Goal: Check status: Check status

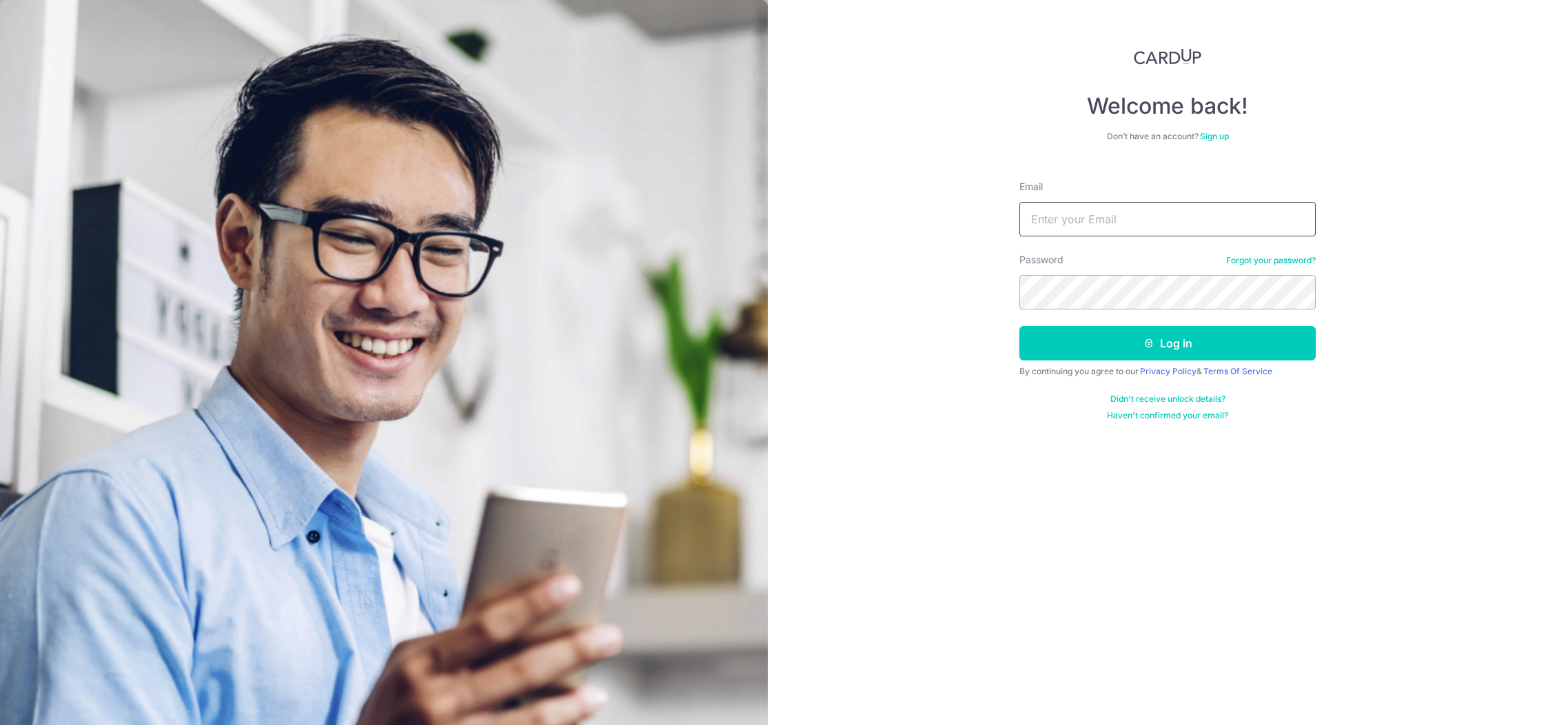
type input "[EMAIL_ADDRESS][DOMAIN_NAME]"
drag, startPoint x: 0, startPoint y: 0, endPoint x: 1113, endPoint y: 340, distance: 1163.8
click at [1116, 339] on button "Log in" at bounding box center [1167, 342] width 296 height 34
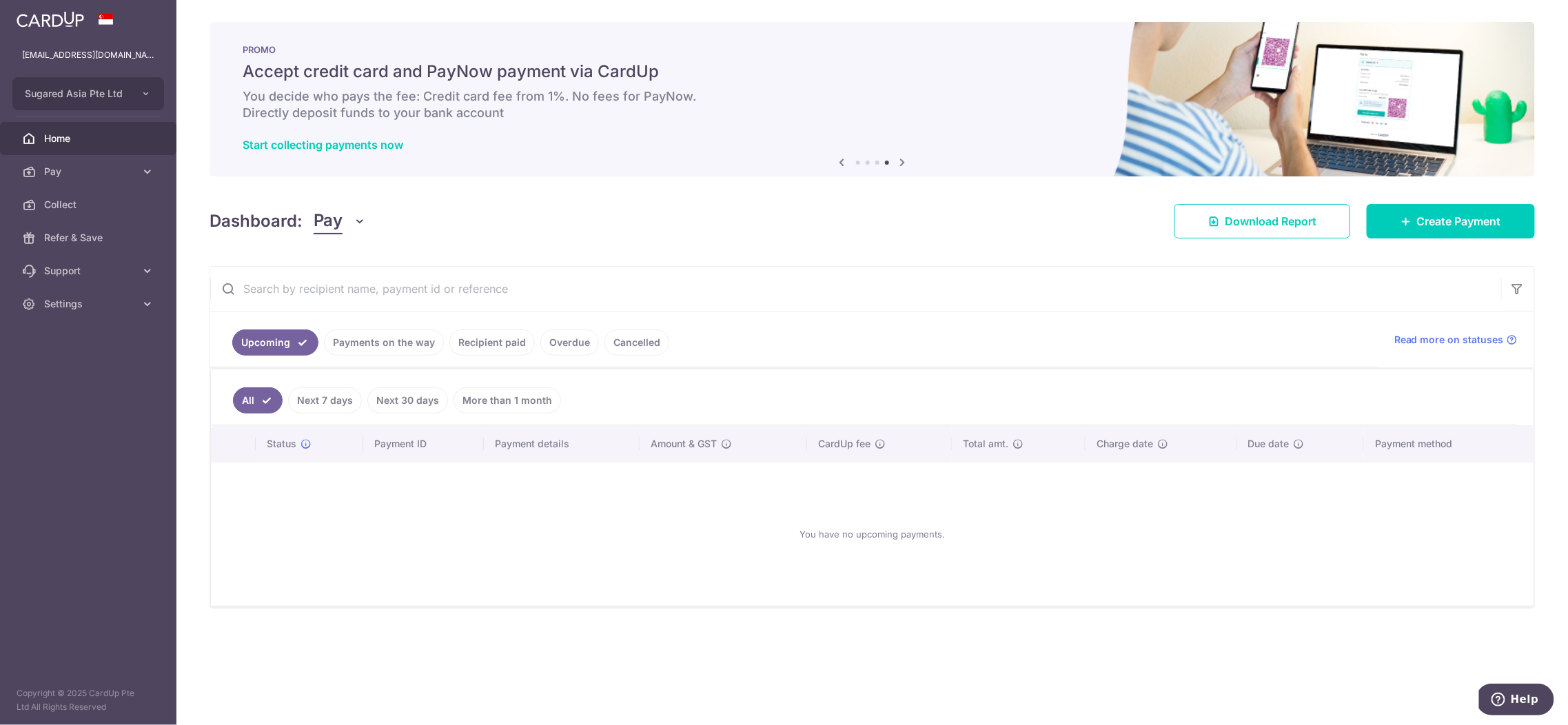
click at [459, 338] on link "Recipient paid" at bounding box center [492, 342] width 86 height 27
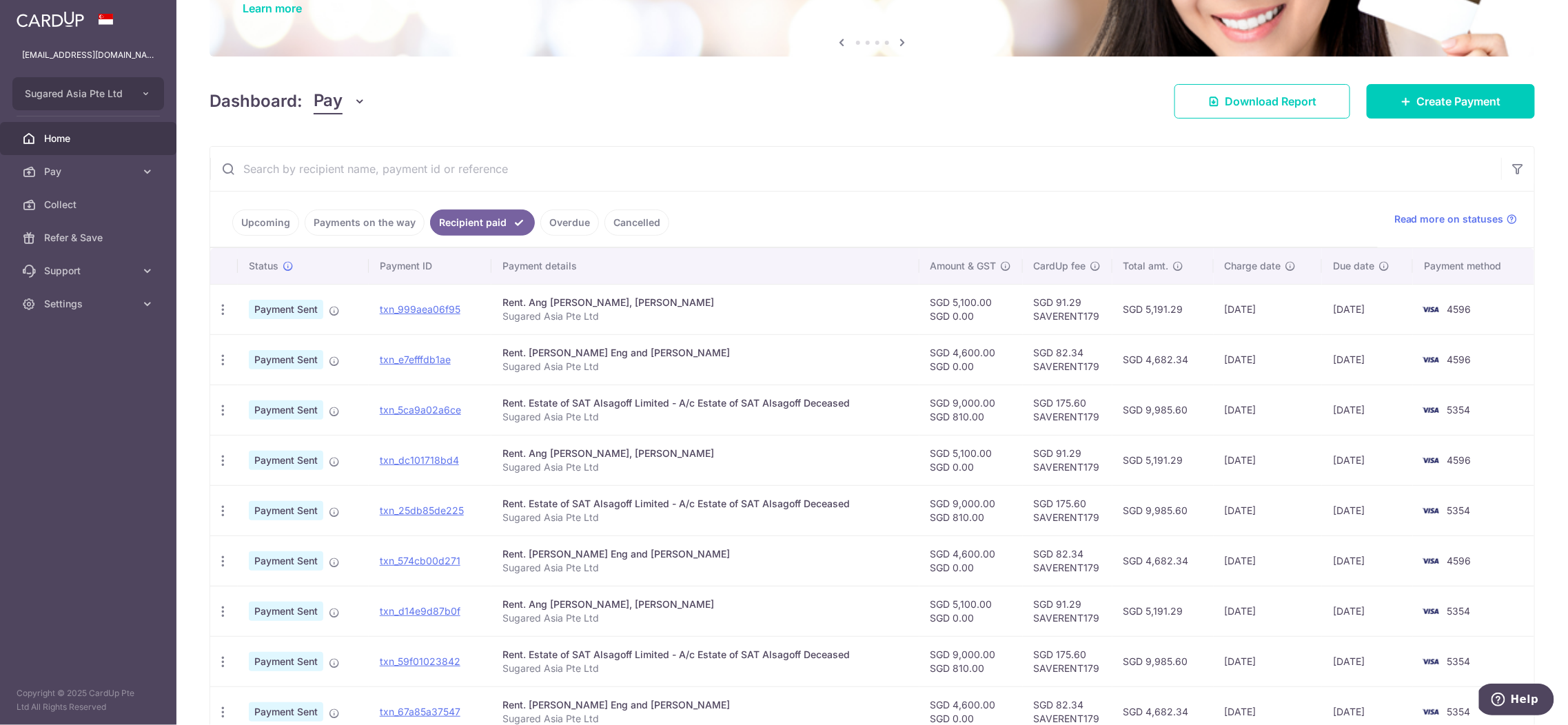
scroll to position [123, 0]
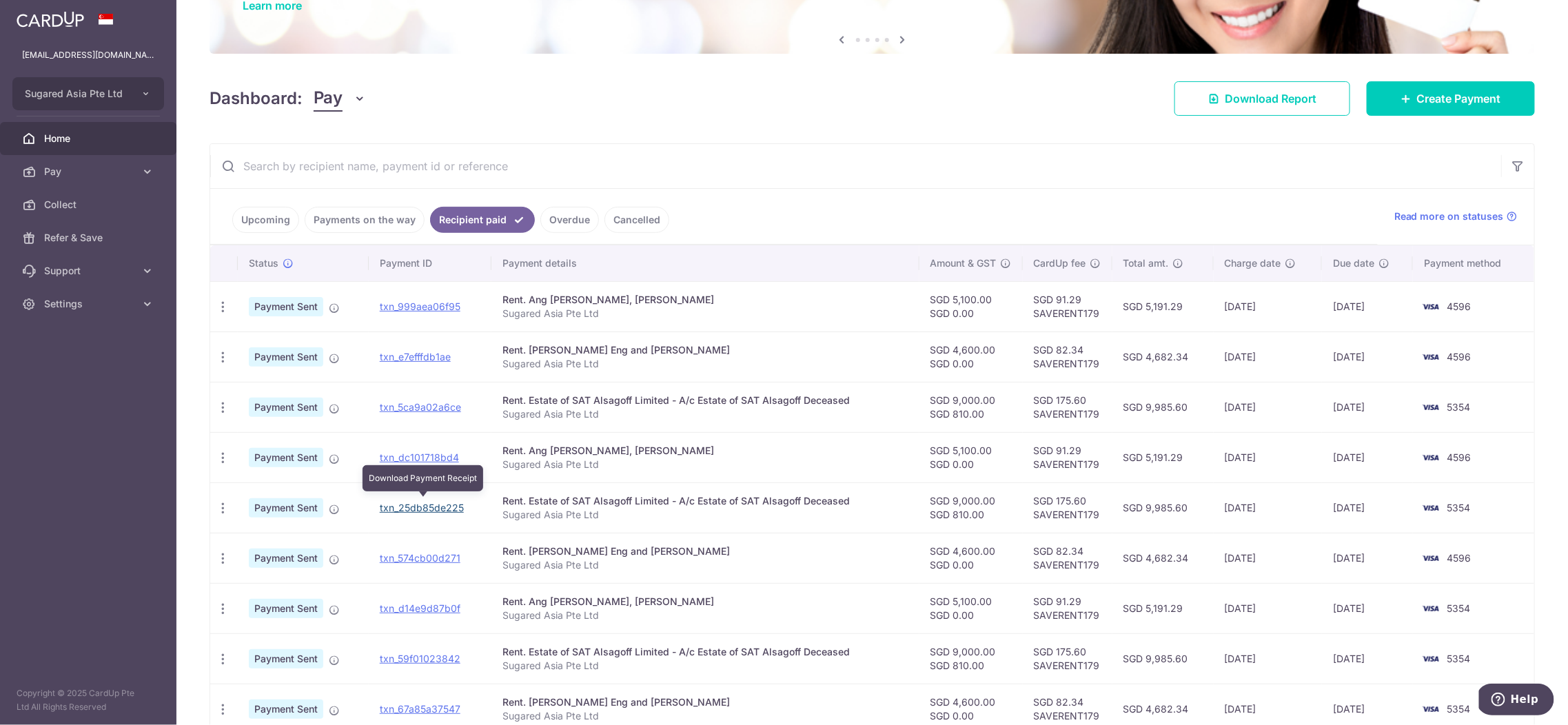
click at [441, 502] on link "txn_25db85de225" at bounding box center [421, 507] width 84 height 11
click at [417, 552] on link "txn_574cb00d271" at bounding box center [420, 557] width 80 height 11
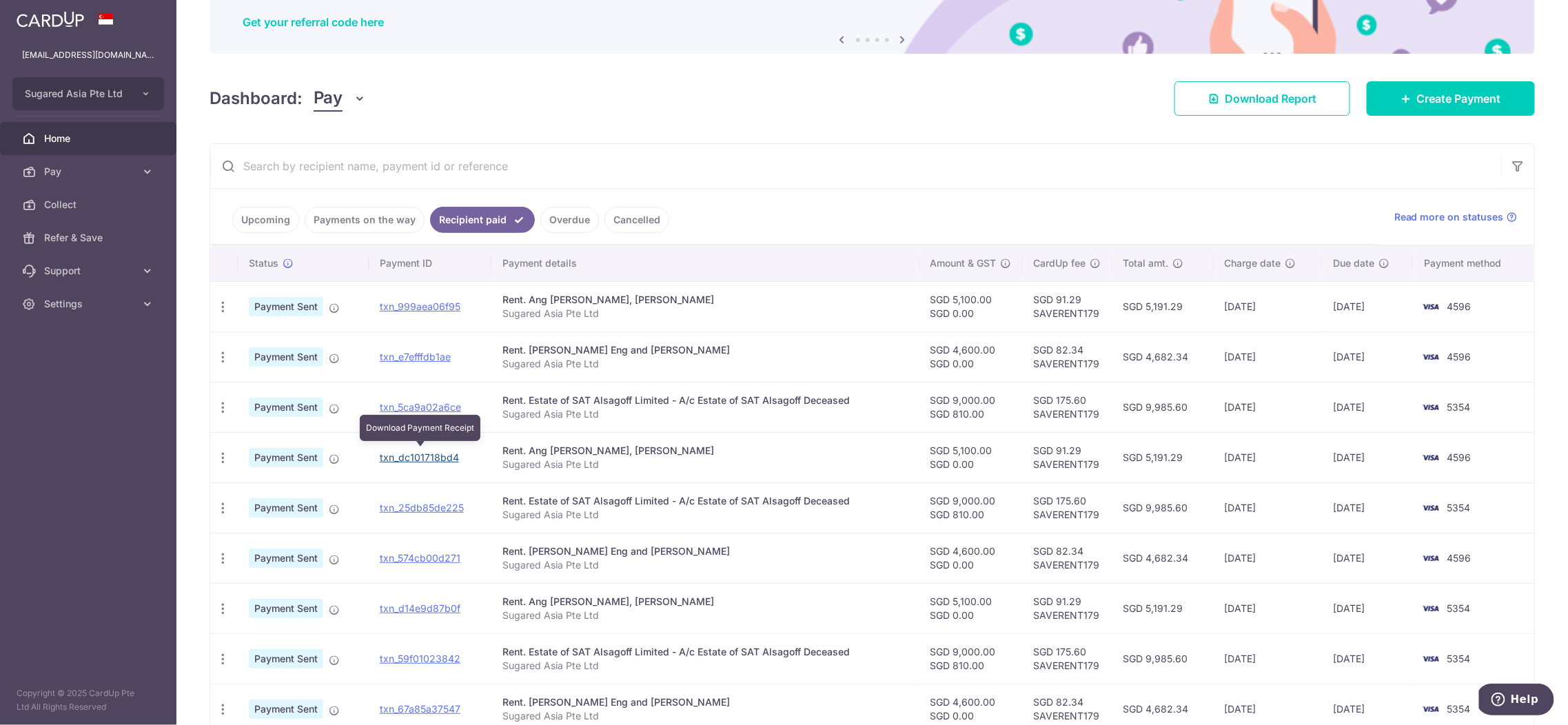
click at [409, 452] on link "txn_dc101718bd4" at bounding box center [419, 457] width 80 height 11
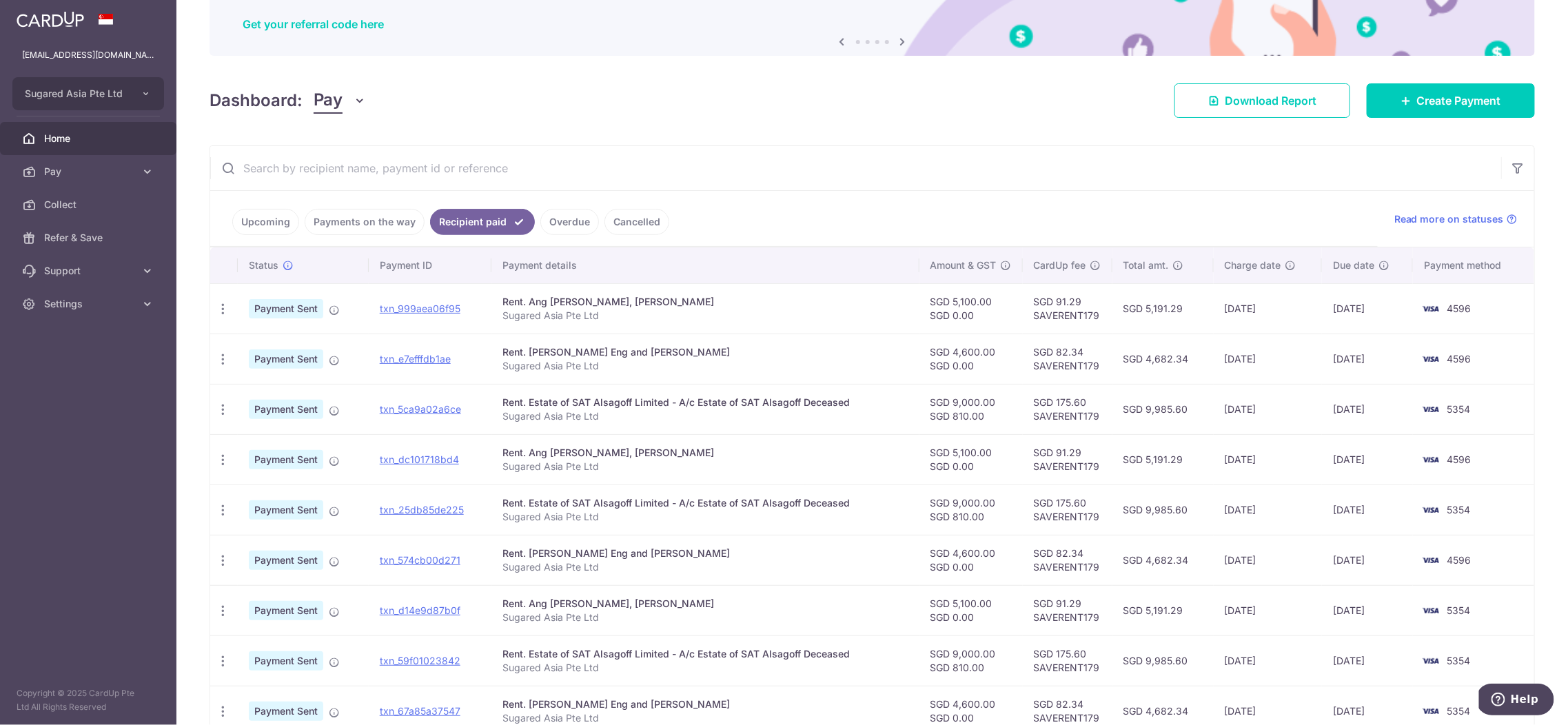
scroll to position [119, 0]
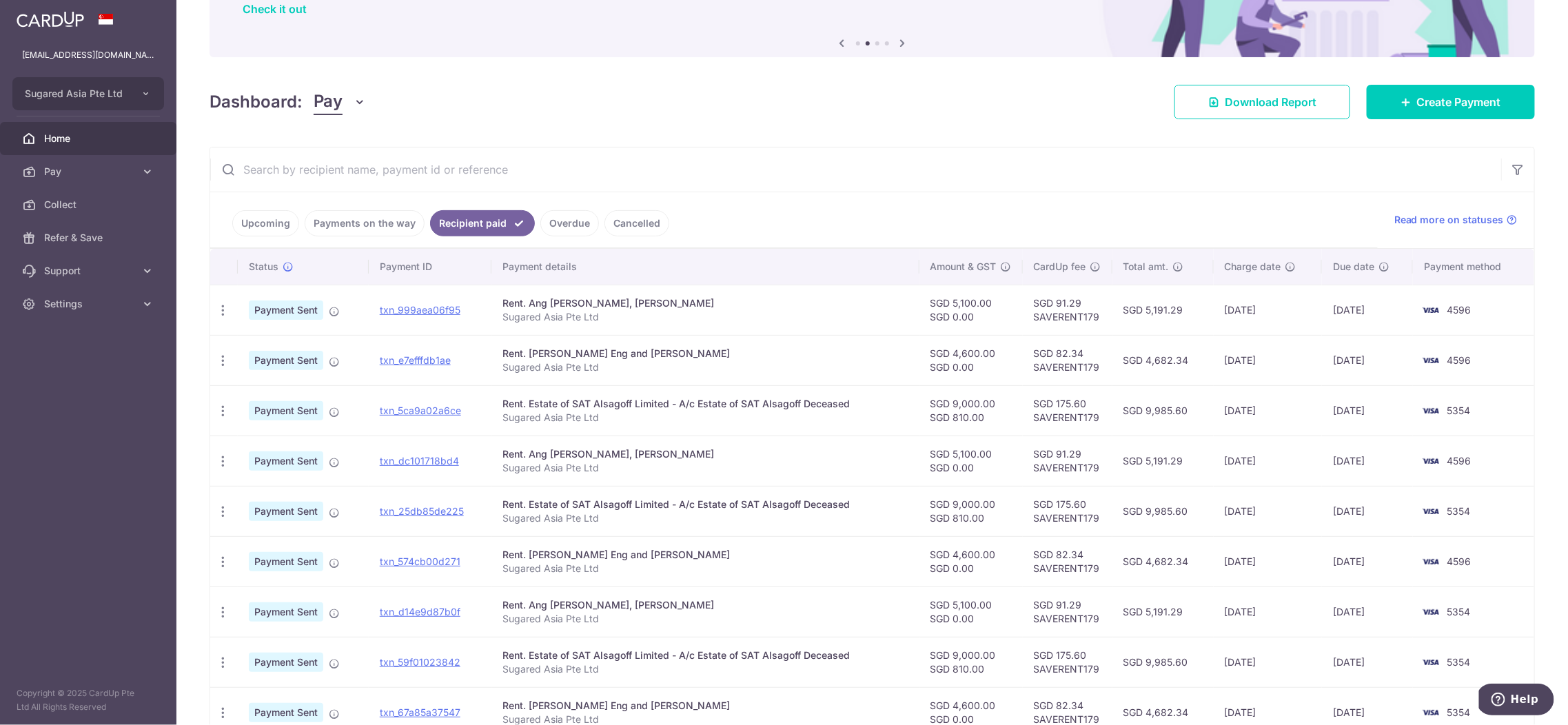
drag, startPoint x: 58, startPoint y: 301, endPoint x: 89, endPoint y: 354, distance: 61.4
click at [58, 301] on span "Settings" at bounding box center [89, 304] width 91 height 14
click at [69, 373] on span "Logout" at bounding box center [89, 370] width 91 height 14
